Goal: Task Accomplishment & Management: Manage account settings

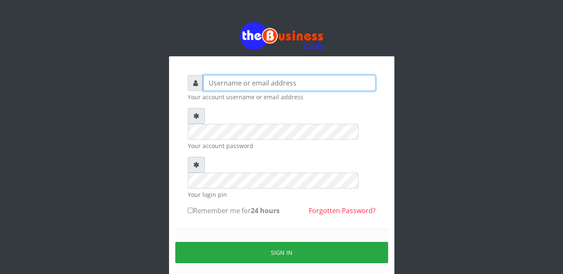
type input "Busybrain2"
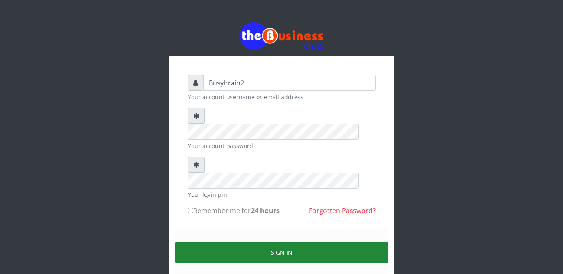
click at [324, 242] on button "Sign in" at bounding box center [281, 252] width 213 height 21
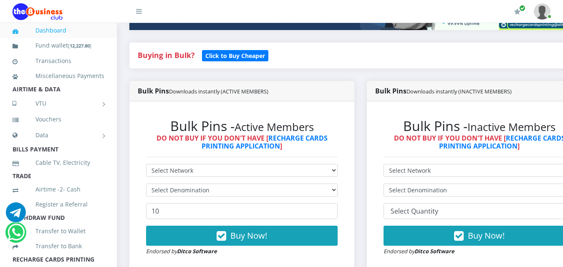
scroll to position [209, 0]
